Goal: Find contact information: Find contact information

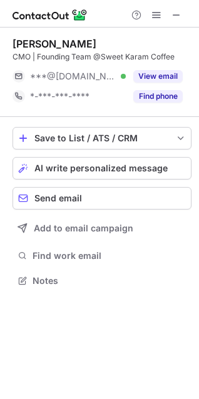
scroll to position [272, 199]
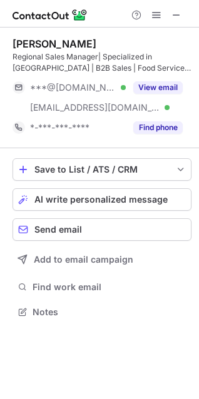
scroll to position [303, 199]
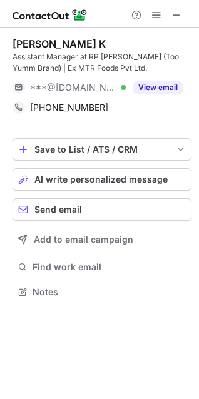
scroll to position [283, 199]
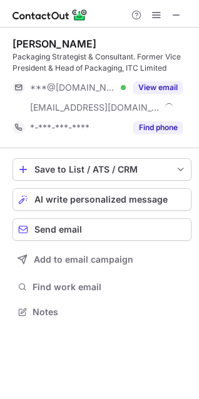
scroll to position [303, 199]
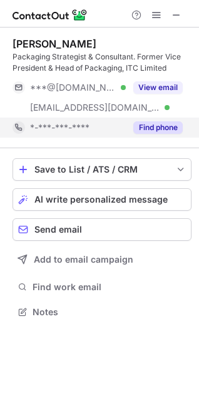
click at [174, 125] on button "Find phone" at bounding box center [157, 127] width 49 height 13
